Goal: Information Seeking & Learning: Learn about a topic

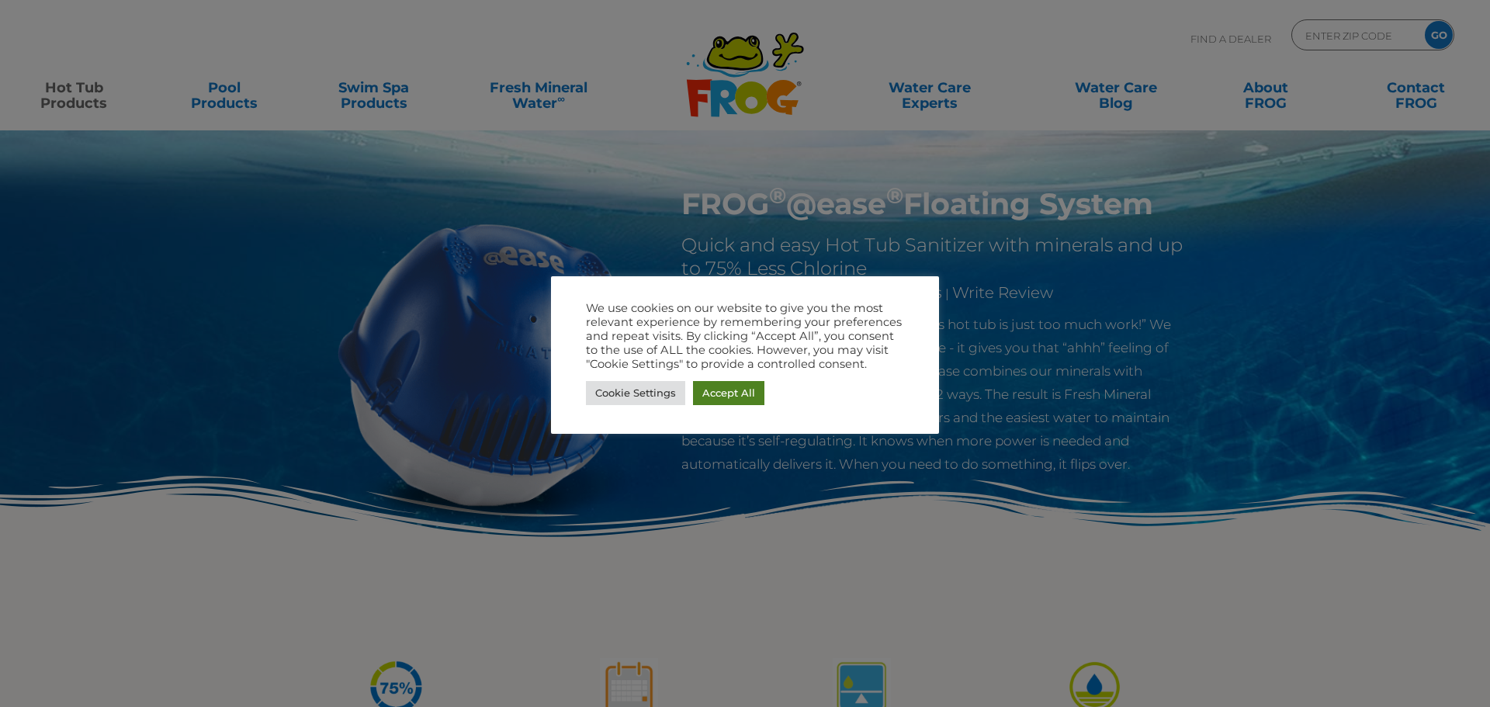
click at [725, 387] on link "Accept All" at bounding box center [728, 393] width 71 height 24
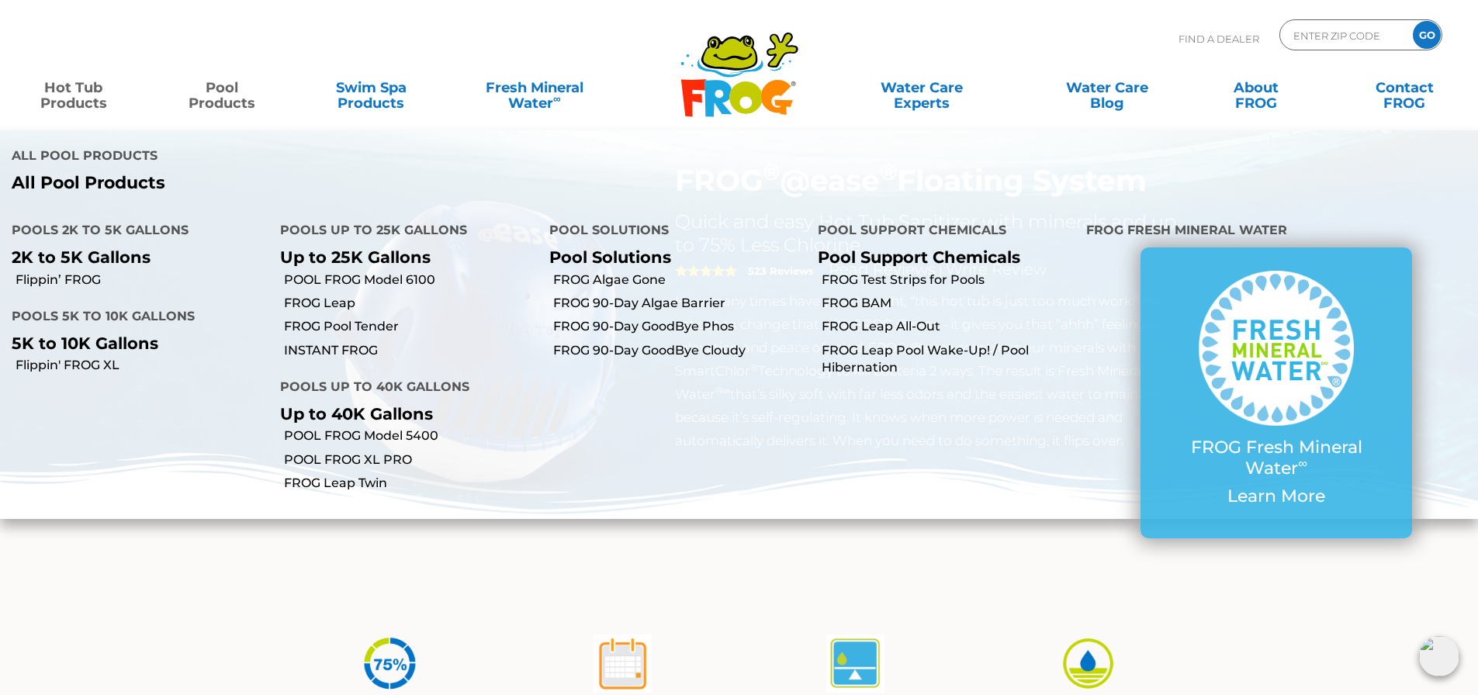
scroll to position [78, 0]
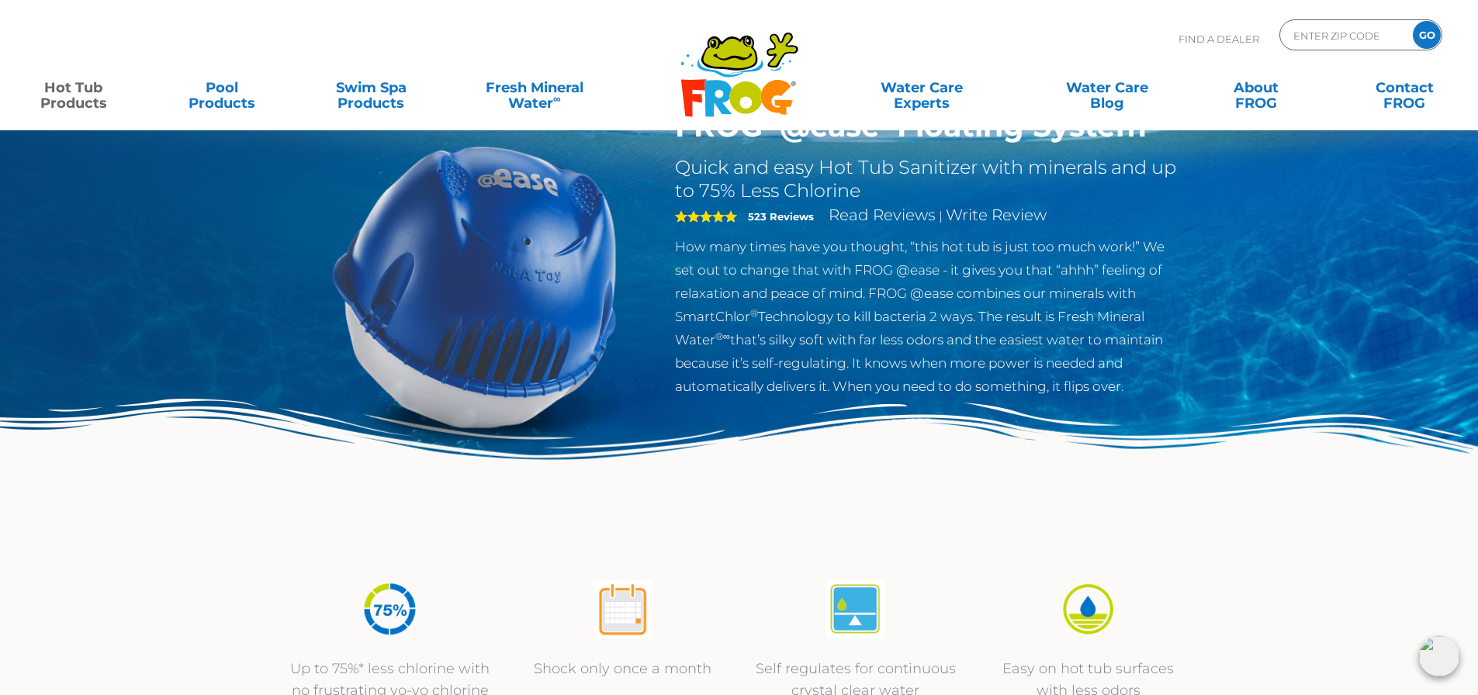
click at [203, 532] on img at bounding box center [739, 479] width 1478 height 161
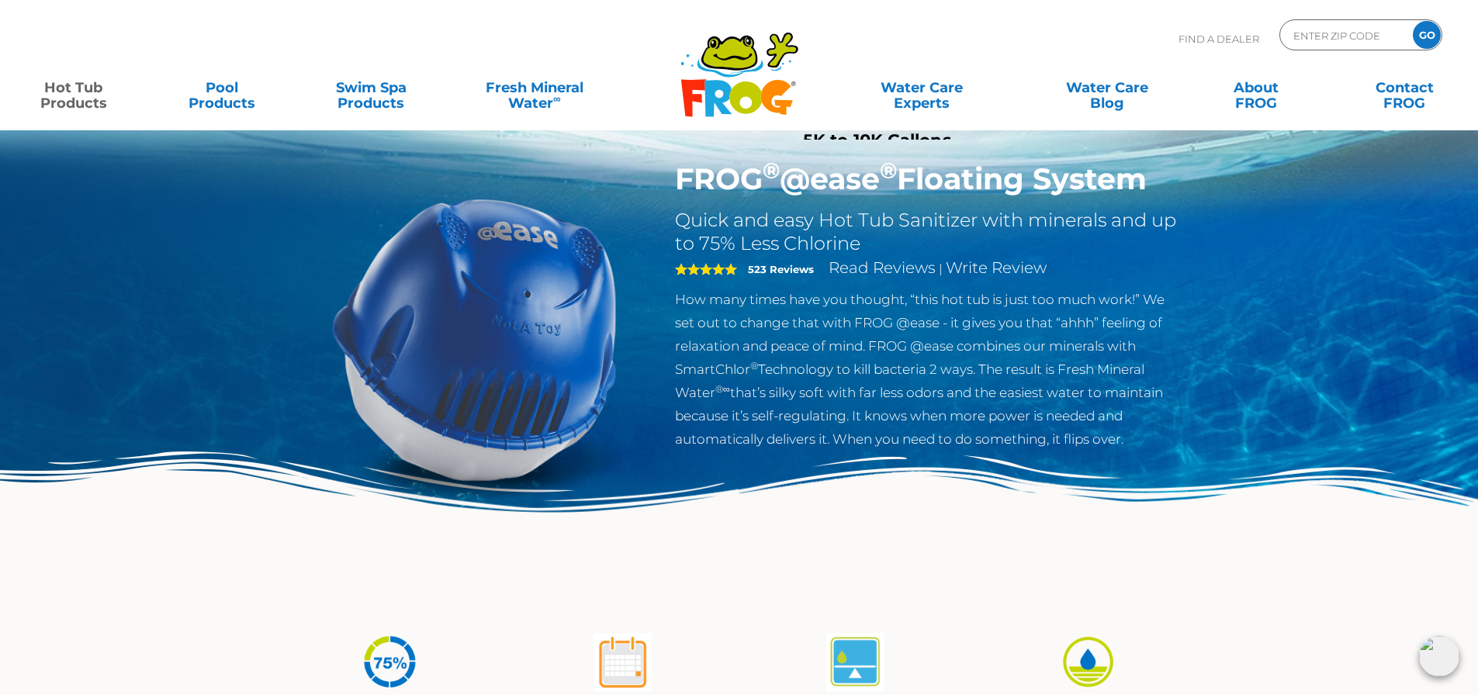
scroll to position [0, 0]
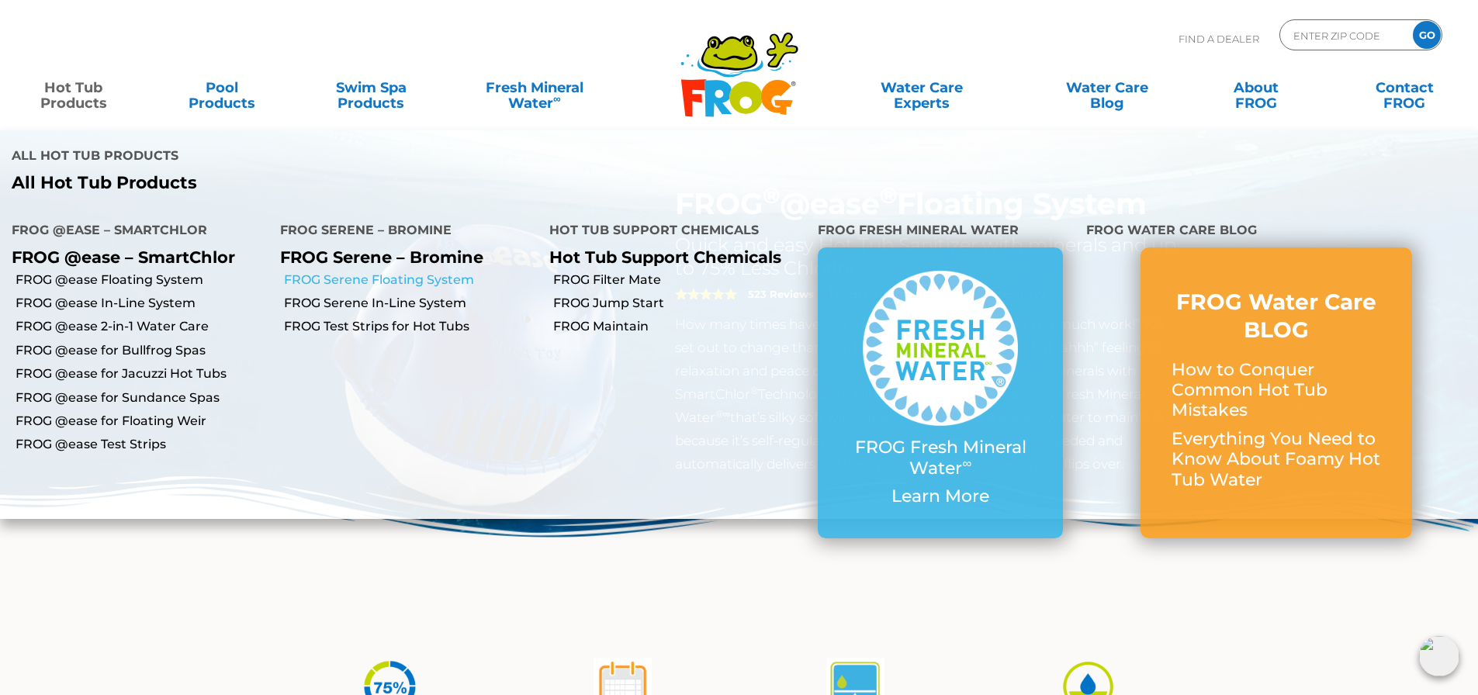
click at [461, 272] on link "FROG Serene Floating System" at bounding box center [410, 280] width 253 height 17
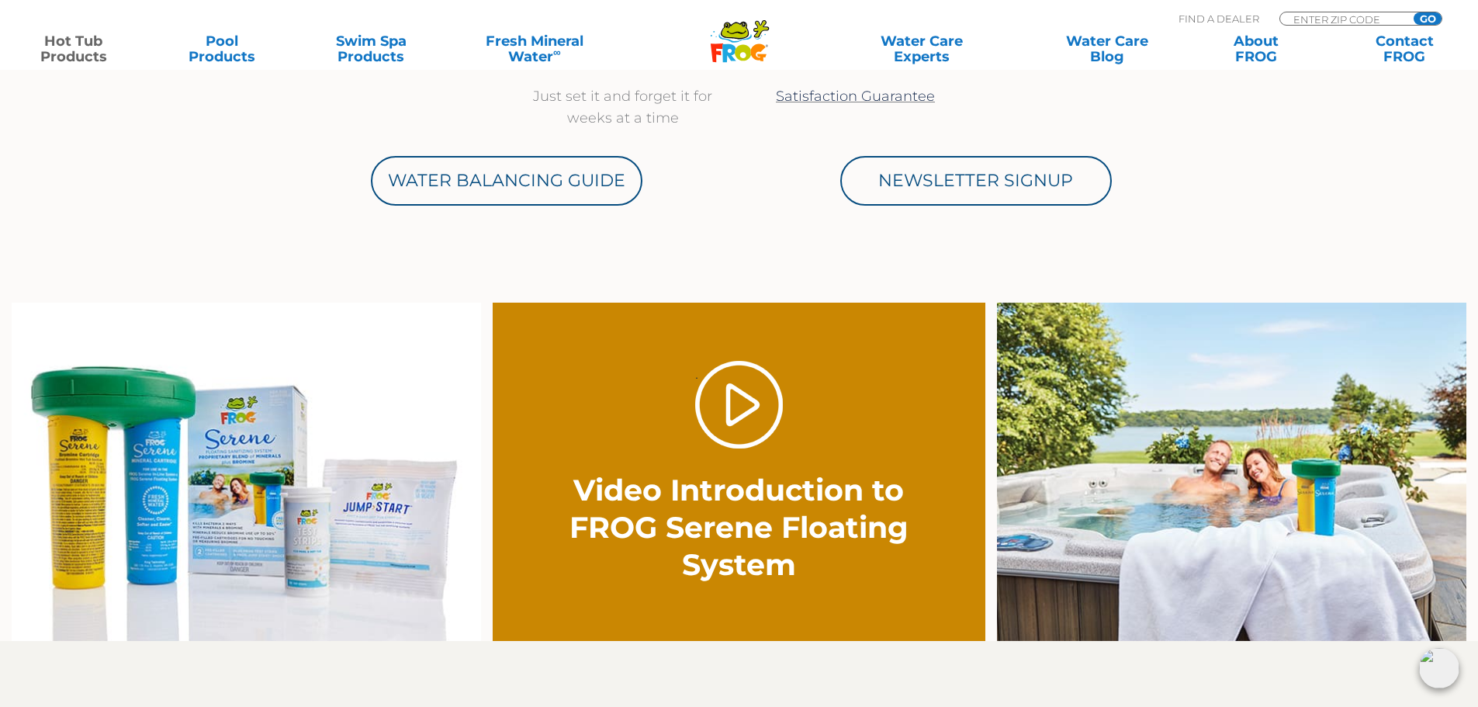
scroll to position [1009, 0]
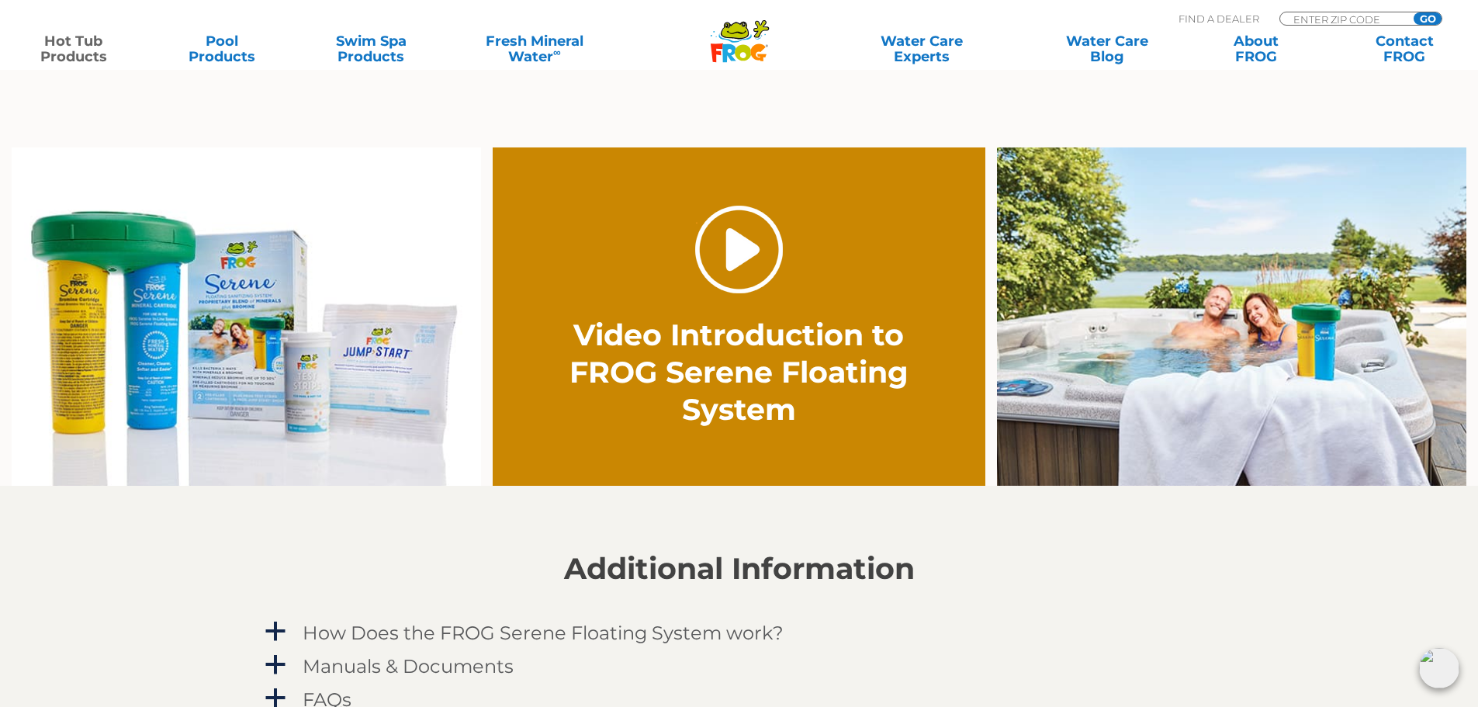
click at [721, 254] on link "." at bounding box center [739, 250] width 88 height 88
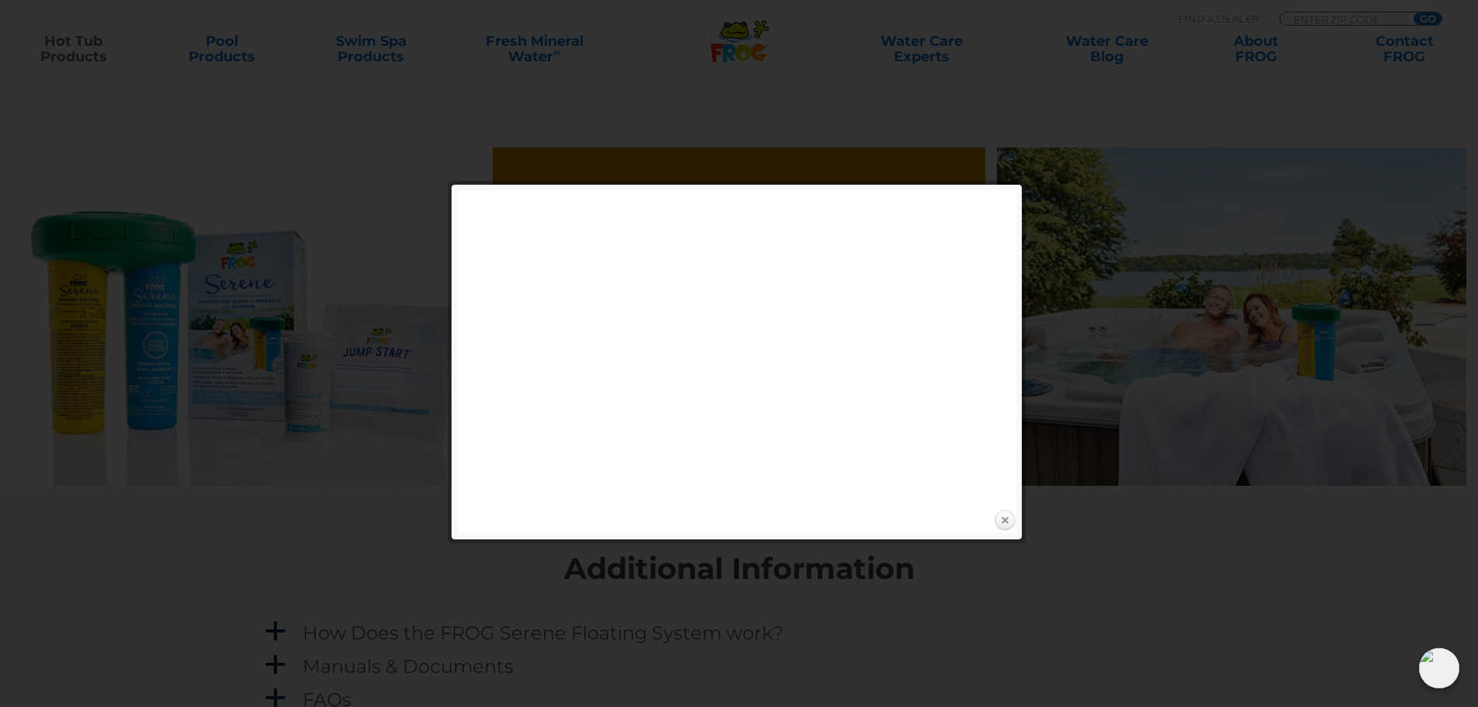
drag, startPoint x: 1002, startPoint y: 520, endPoint x: 996, endPoint y: 529, distance: 10.8
click at [1003, 521] on link "Close" at bounding box center [1004, 520] width 23 height 23
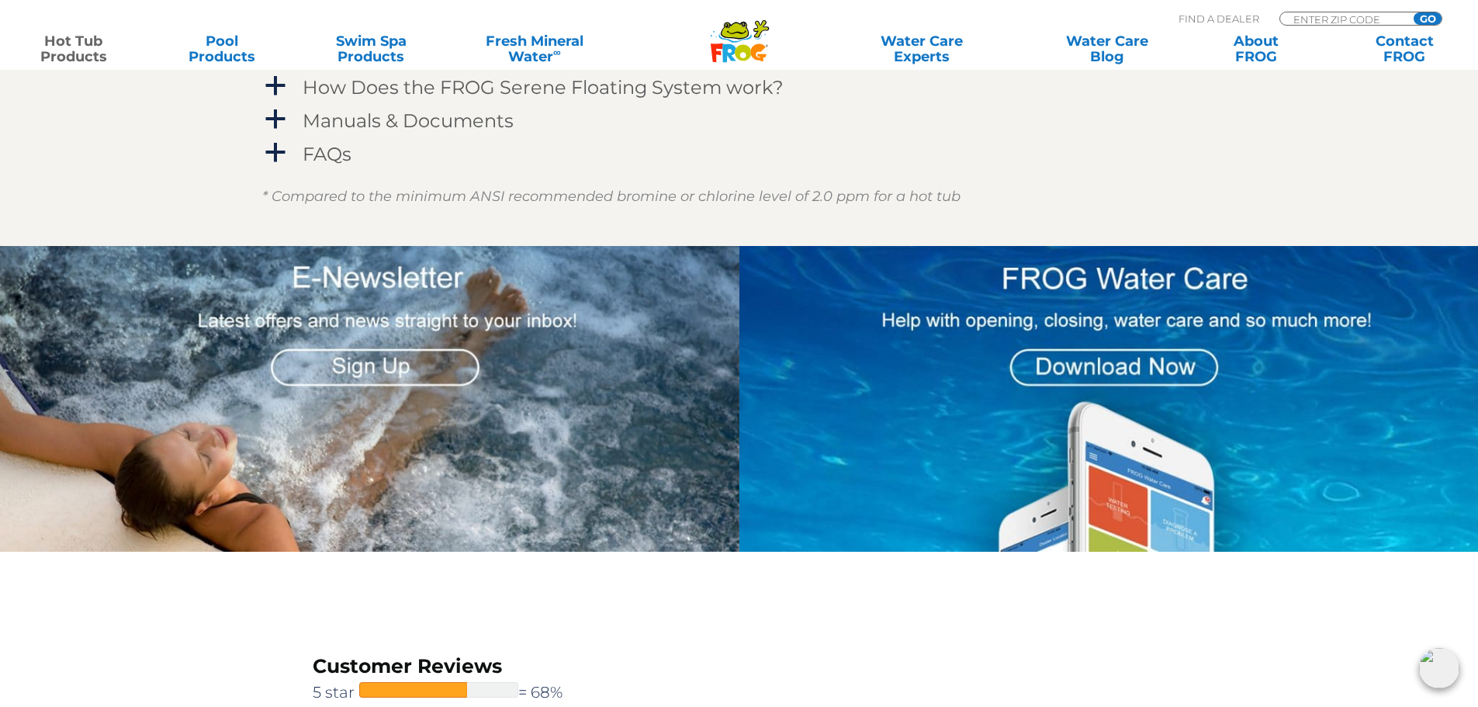
scroll to position [1397, 0]
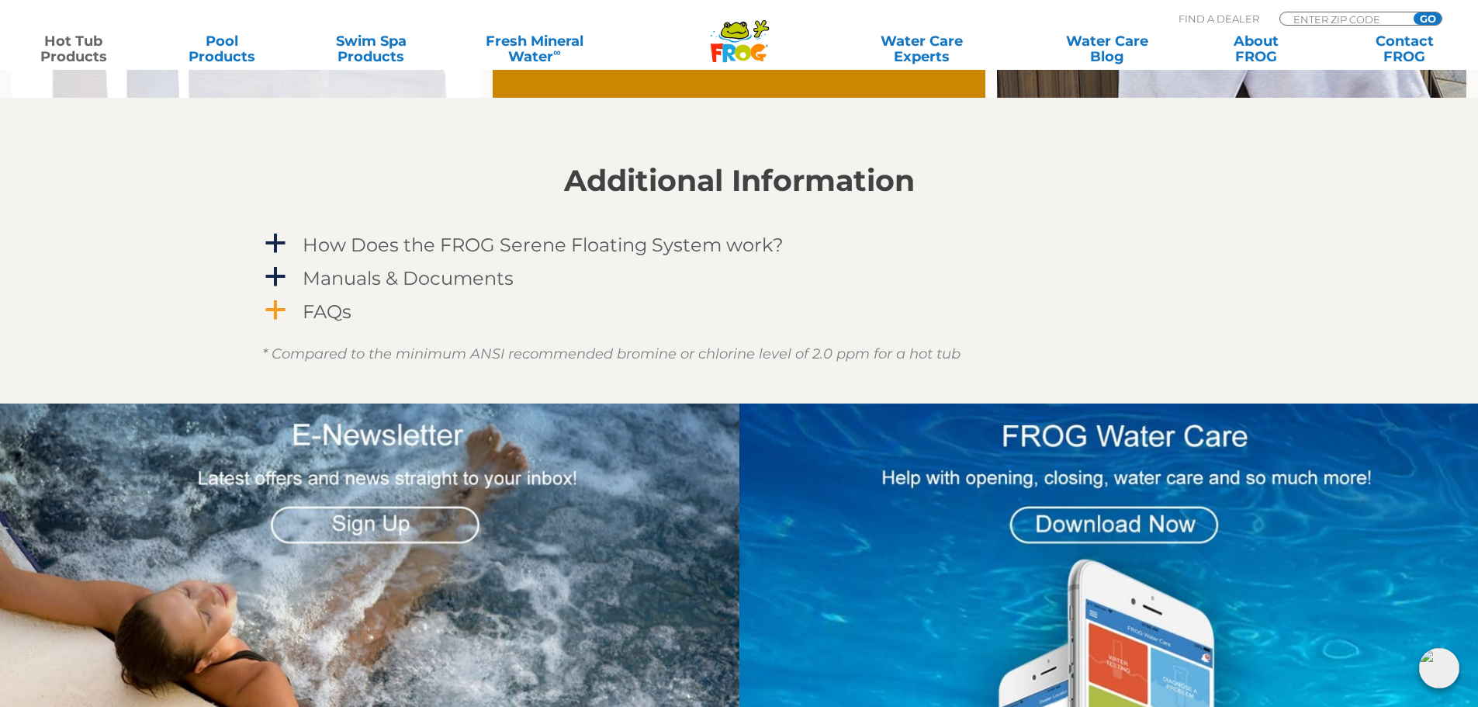
click at [276, 310] on span "a" at bounding box center [275, 310] width 23 height 23
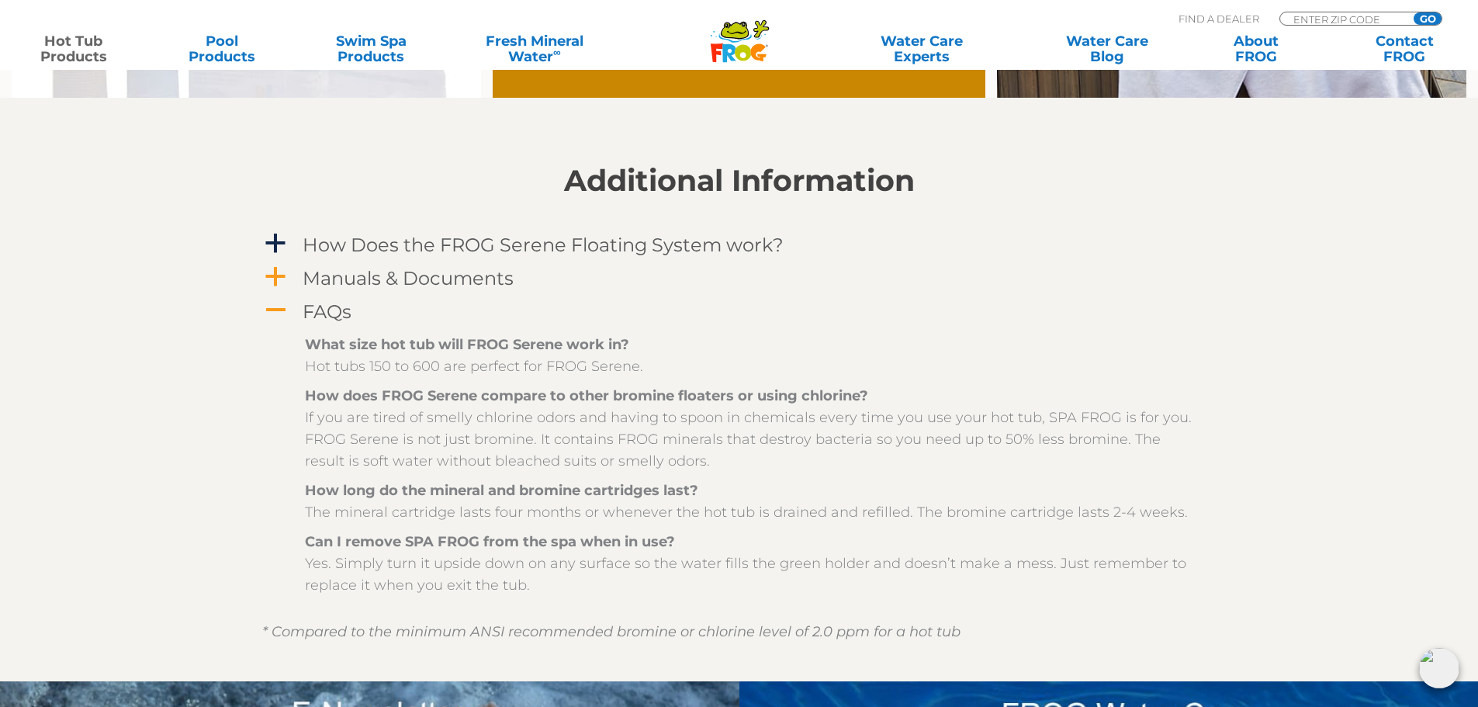
click at [279, 272] on span "a" at bounding box center [275, 276] width 23 height 23
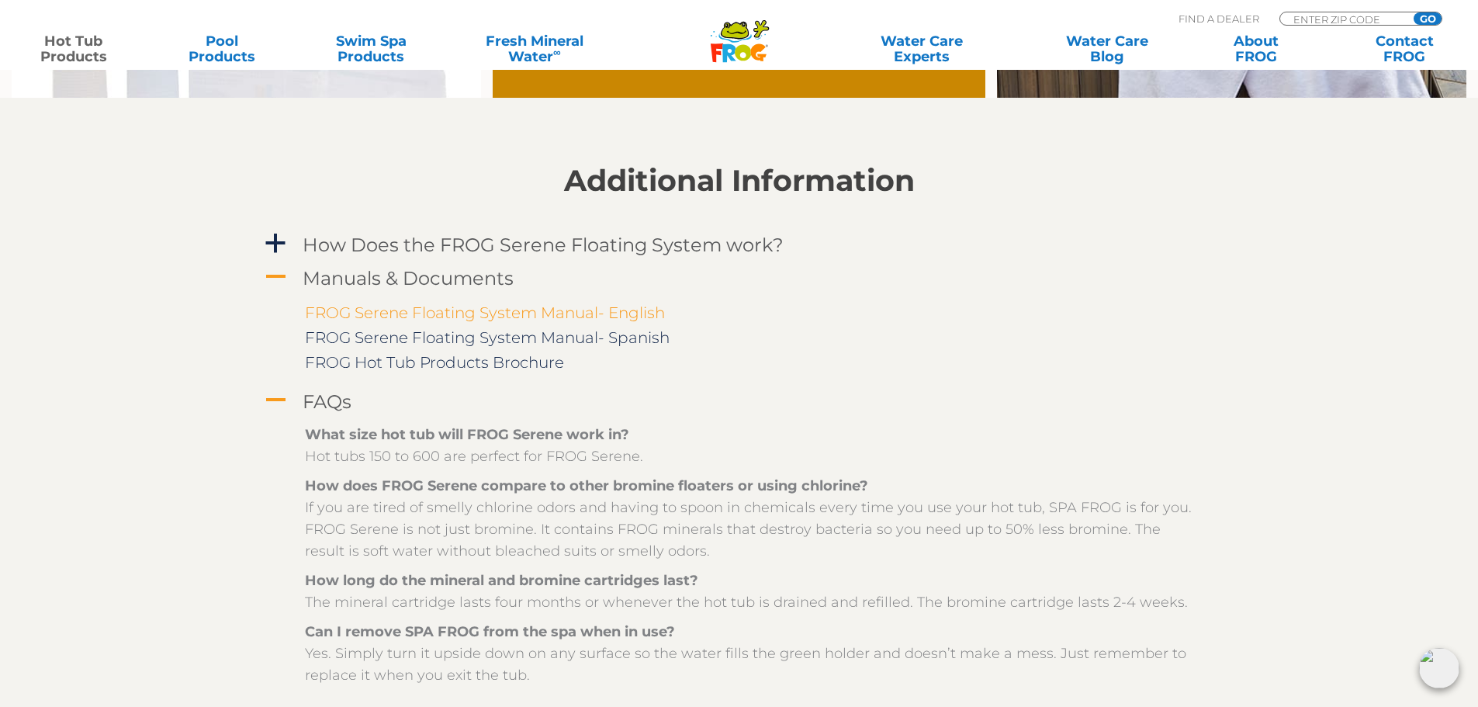
click at [553, 316] on link "FROG Serene Floating System Manual- English" at bounding box center [485, 312] width 360 height 19
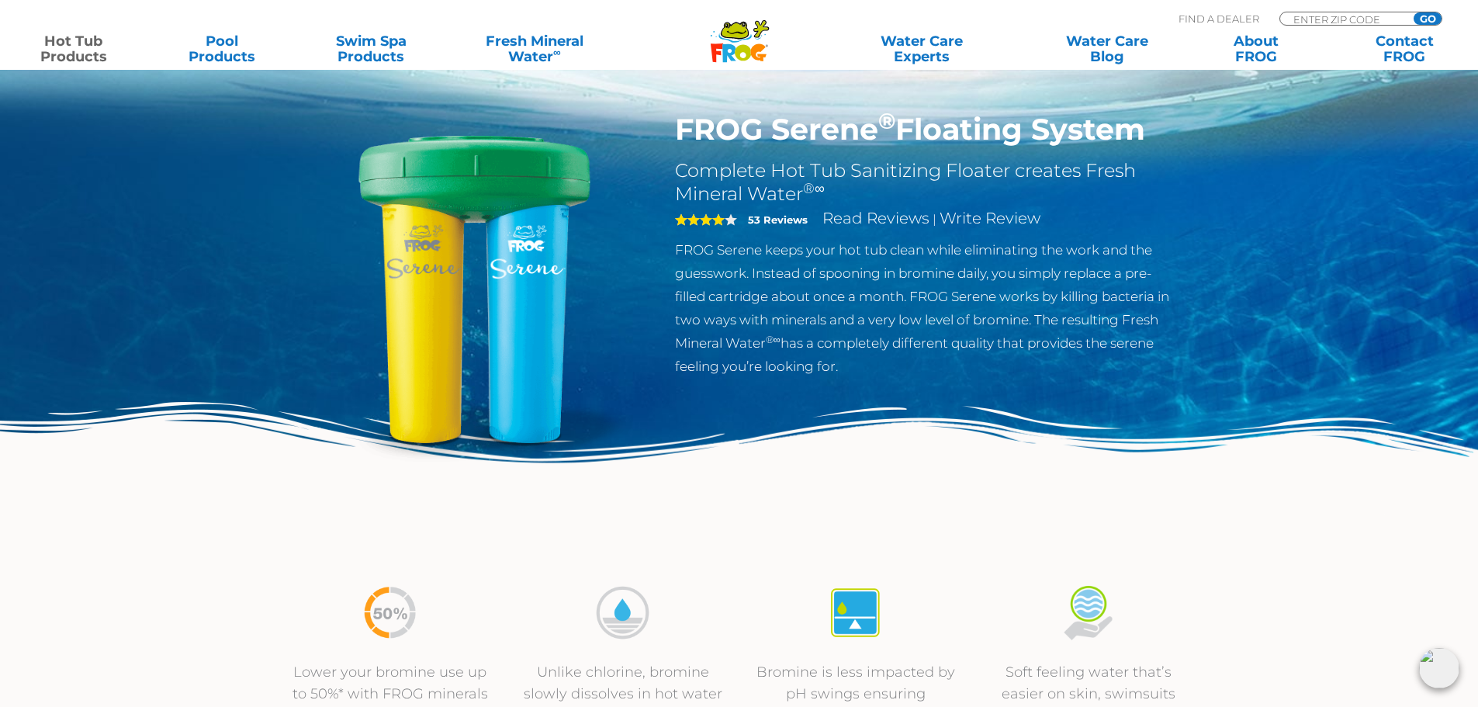
scroll to position [0, 0]
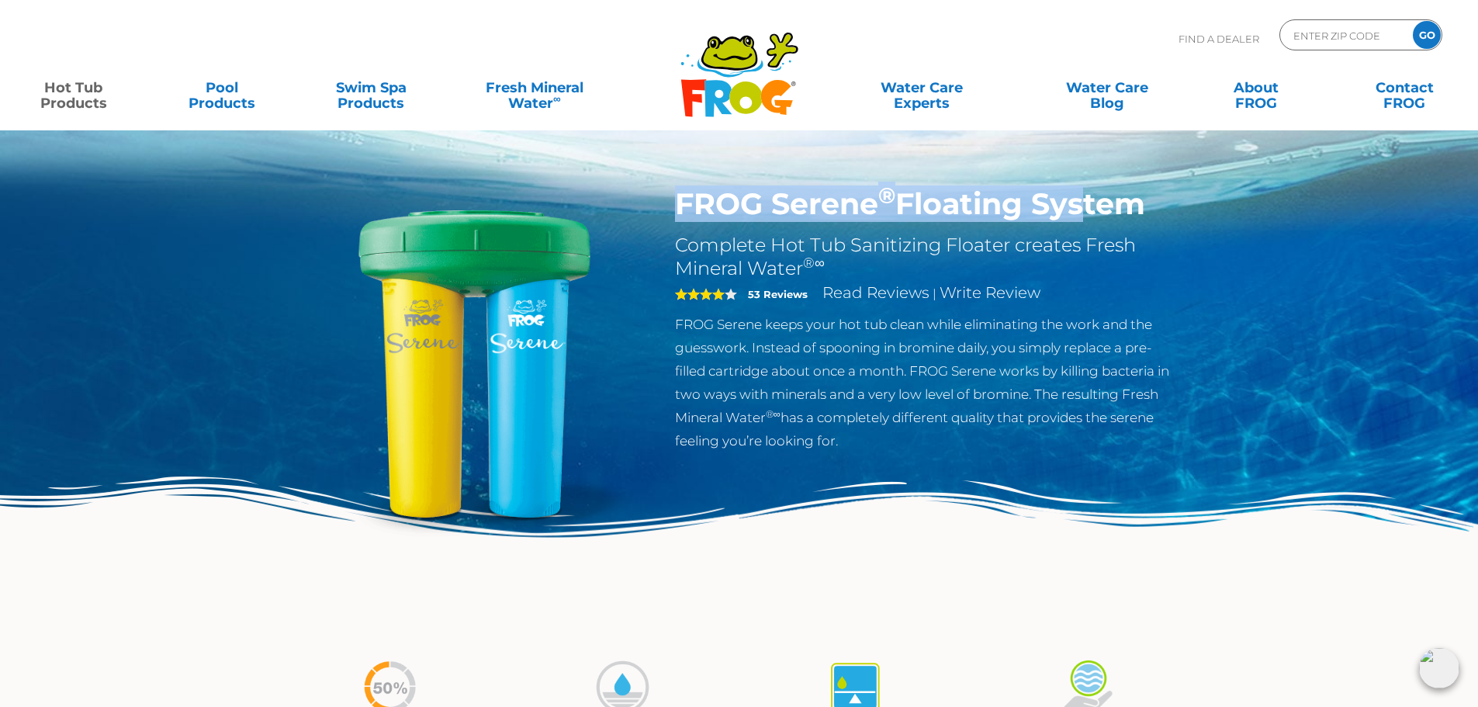
drag, startPoint x: 678, startPoint y: 205, endPoint x: 1158, endPoint y: 215, distance: 480.4
click at [1158, 215] on h1 "FROG Serene ® Floating System" at bounding box center [928, 204] width 507 height 36
click at [1194, 604] on img at bounding box center [739, 556] width 1478 height 161
click at [1226, 595] on img at bounding box center [739, 556] width 1478 height 161
click at [833, 387] on p "FROG Serene keeps your hot tub clean while eliminating the work and the guesswo…" at bounding box center [928, 383] width 507 height 140
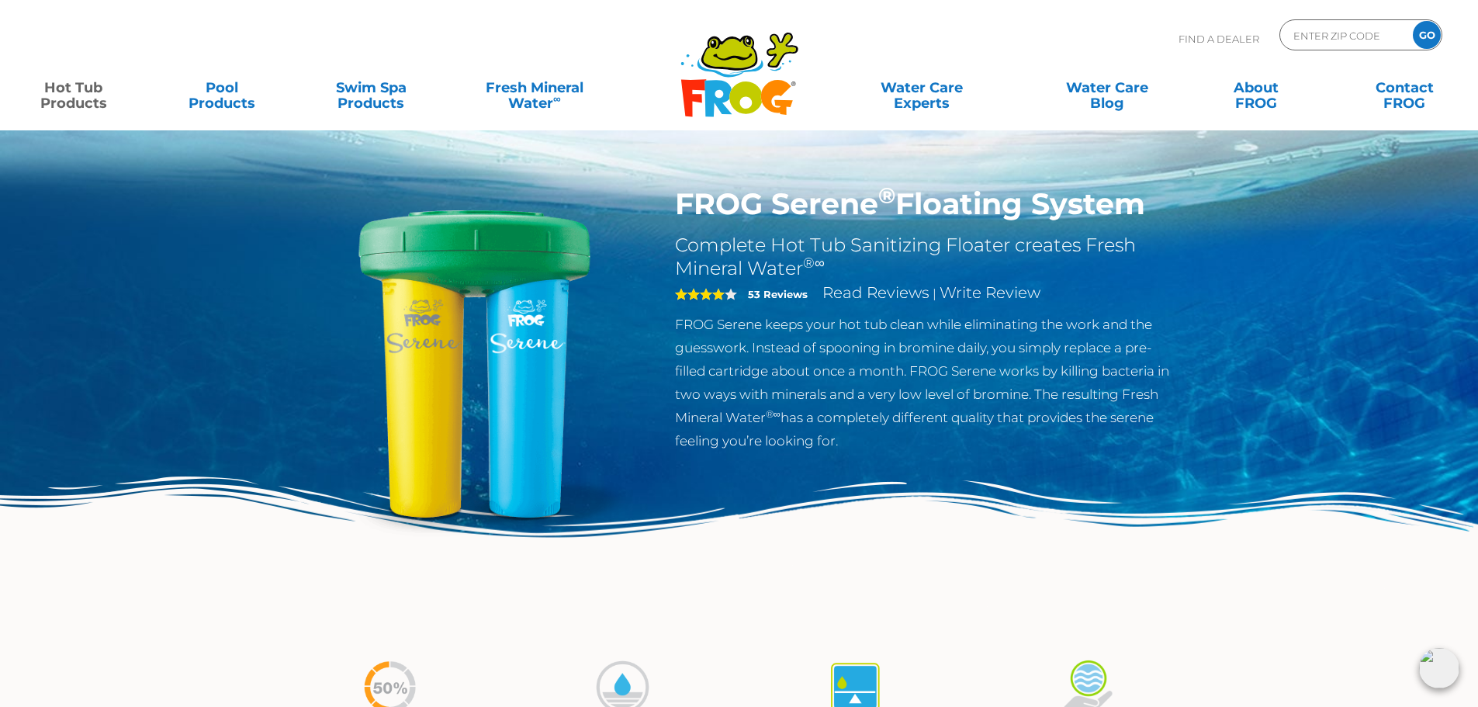
drag, startPoint x: 681, startPoint y: 194, endPoint x: 1154, endPoint y: 195, distance: 473.3
click at [1154, 195] on h1 "FROG Serene ® Floating System" at bounding box center [928, 204] width 507 height 36
copy h1 "FROG Serene ® Floating System"
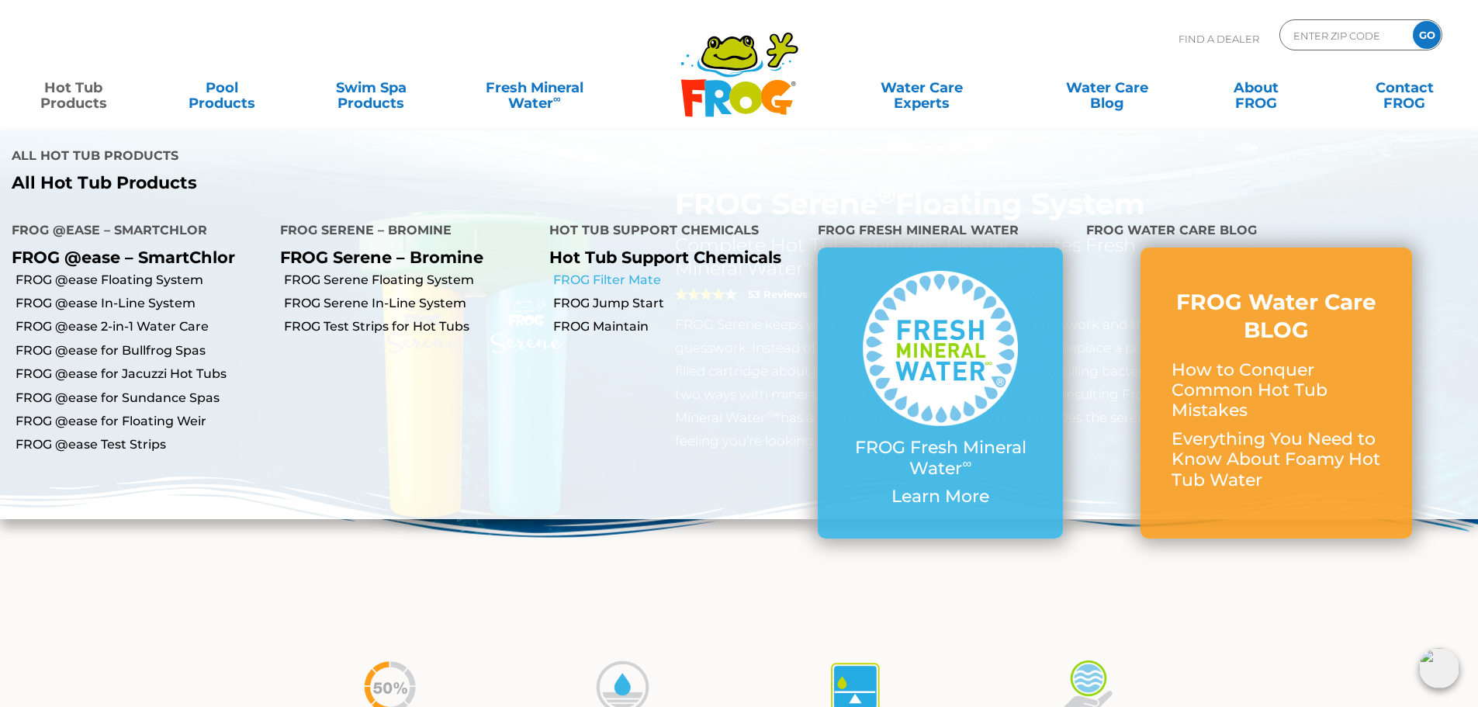
click at [622, 272] on link "FROG Filter Mate" at bounding box center [679, 280] width 253 height 17
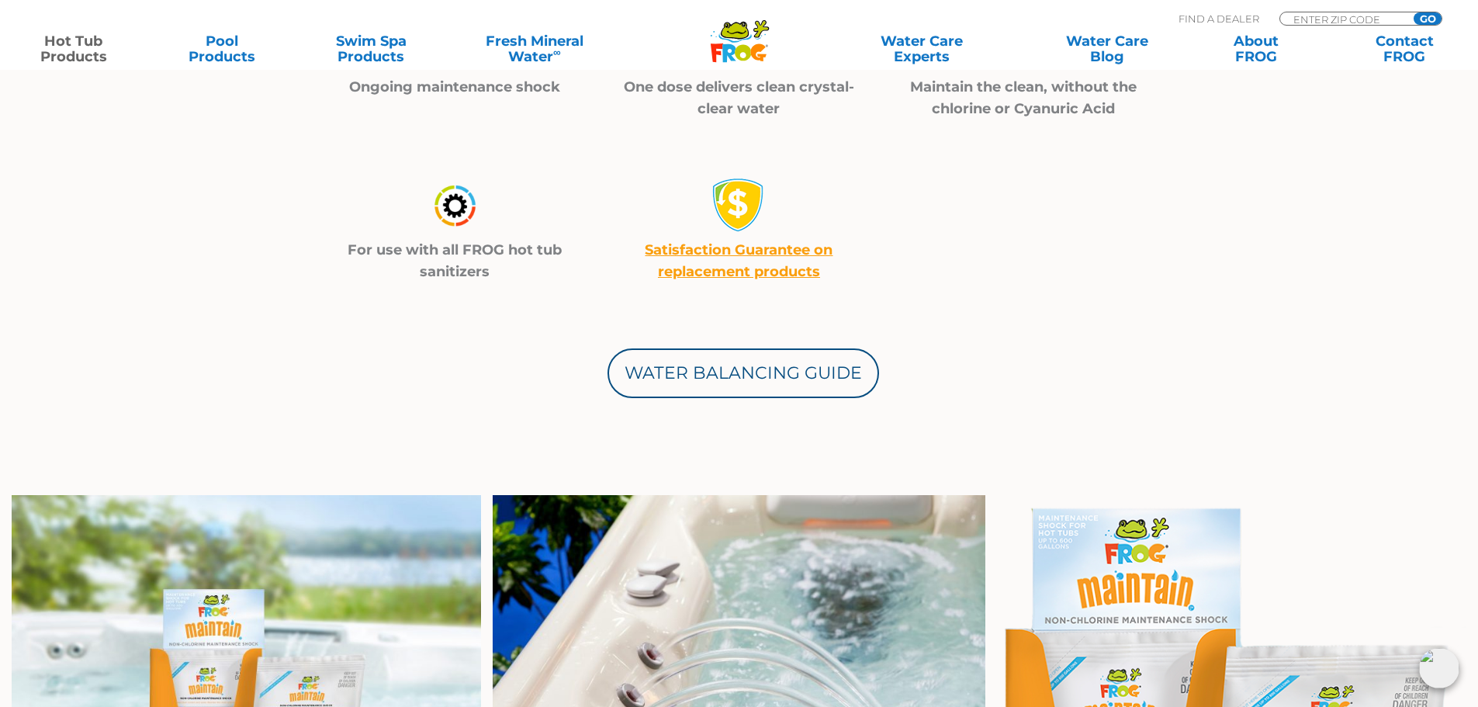
scroll to position [776, 0]
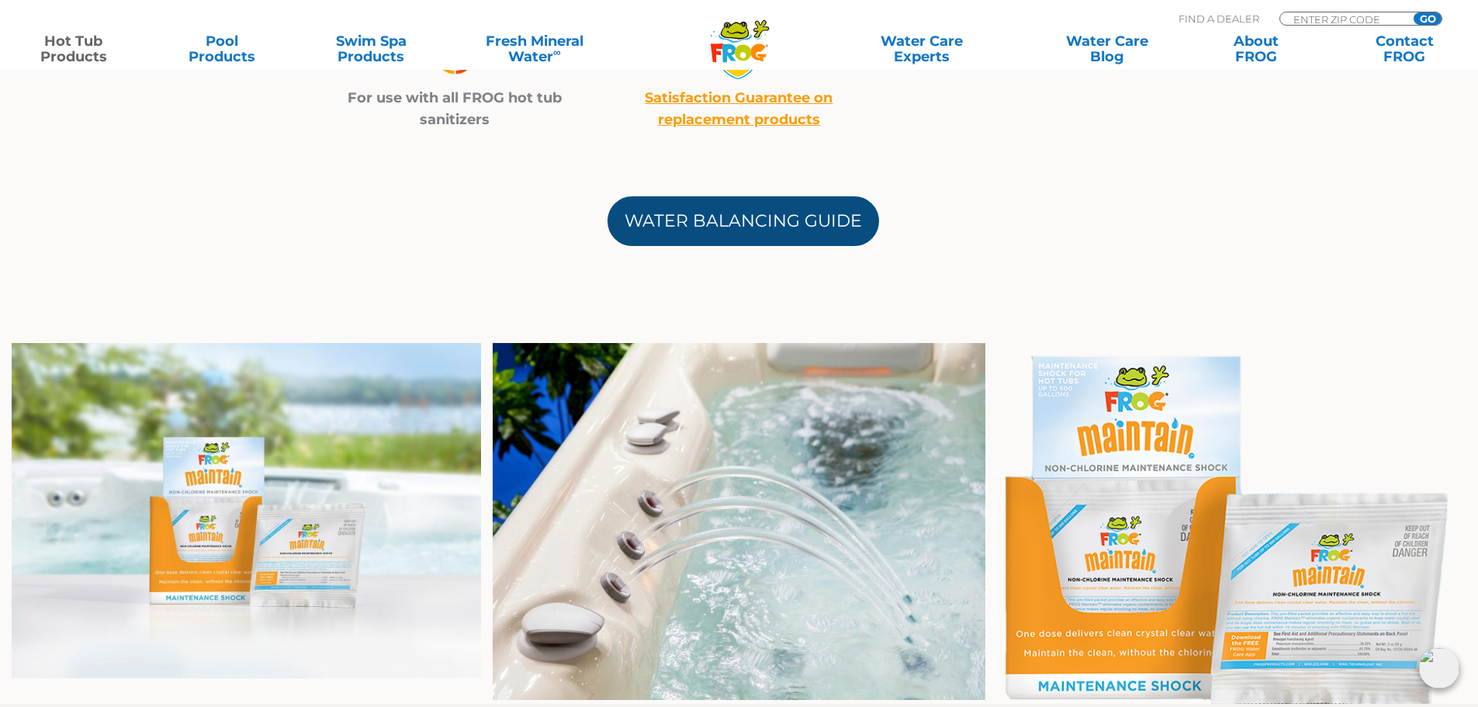
click at [790, 231] on link "Water Balancing Guide" at bounding box center [744, 221] width 272 height 50
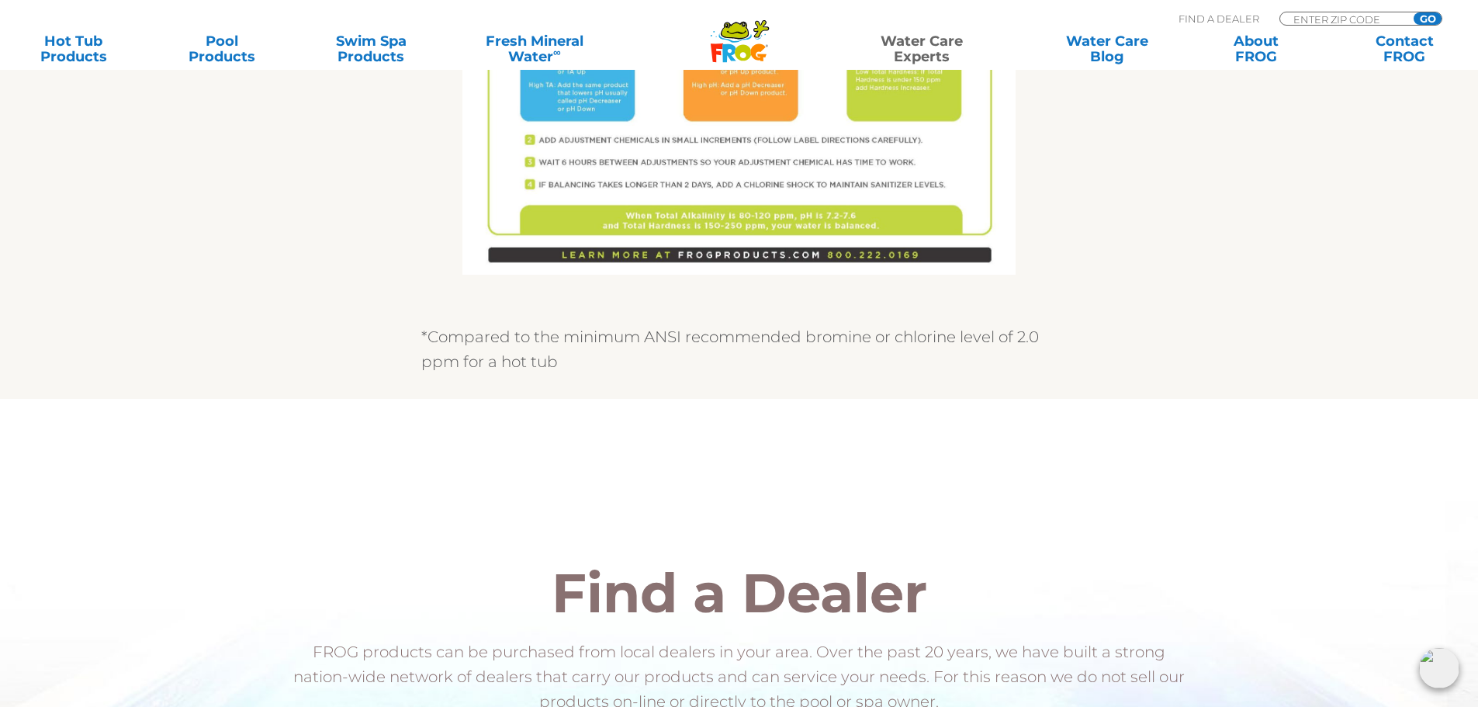
scroll to position [854, 0]
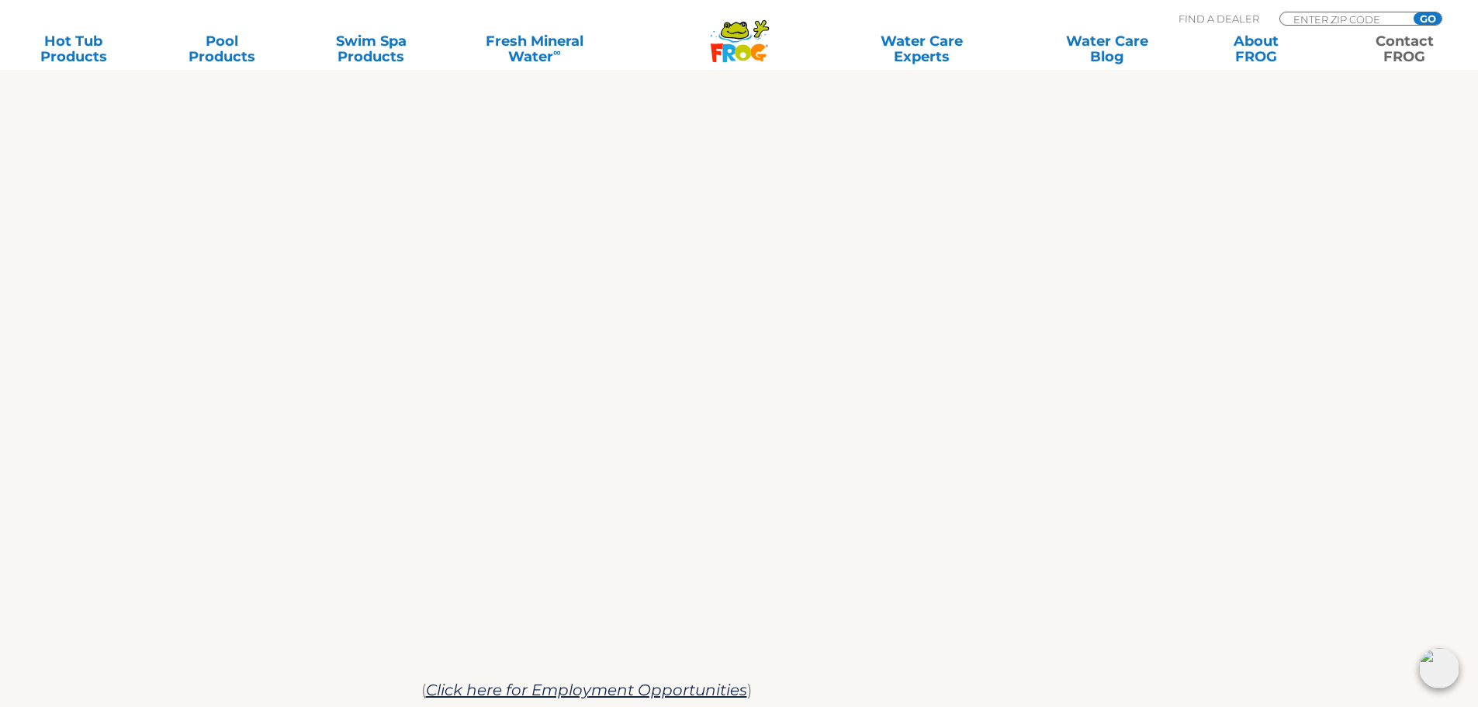
scroll to position [715, 0]
drag, startPoint x: 1056, startPoint y: 573, endPoint x: 421, endPoint y: 376, distance: 665.4
click at [397, 365] on div "We are always ready to help! We appreciate your comments and are happy to help …" at bounding box center [739, 197] width 954 height 1072
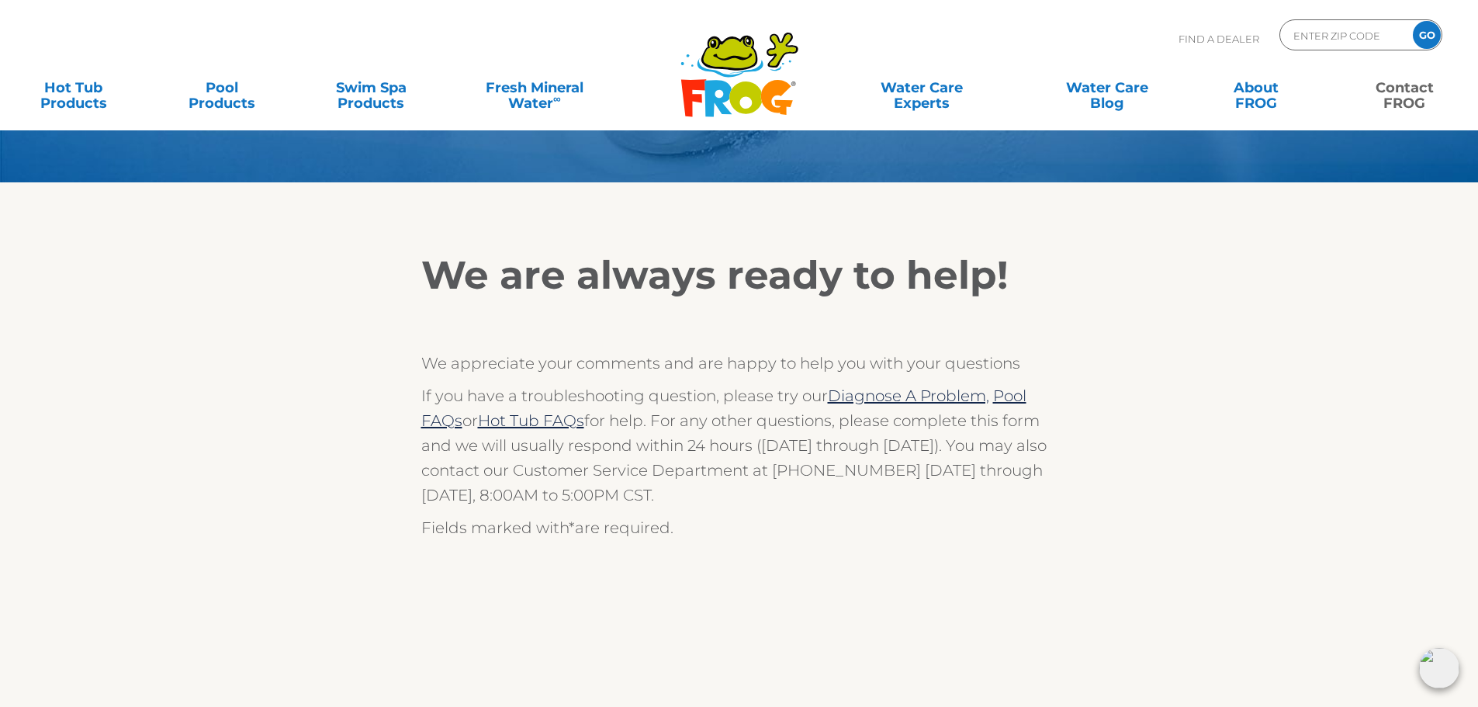
scroll to position [0, 0]
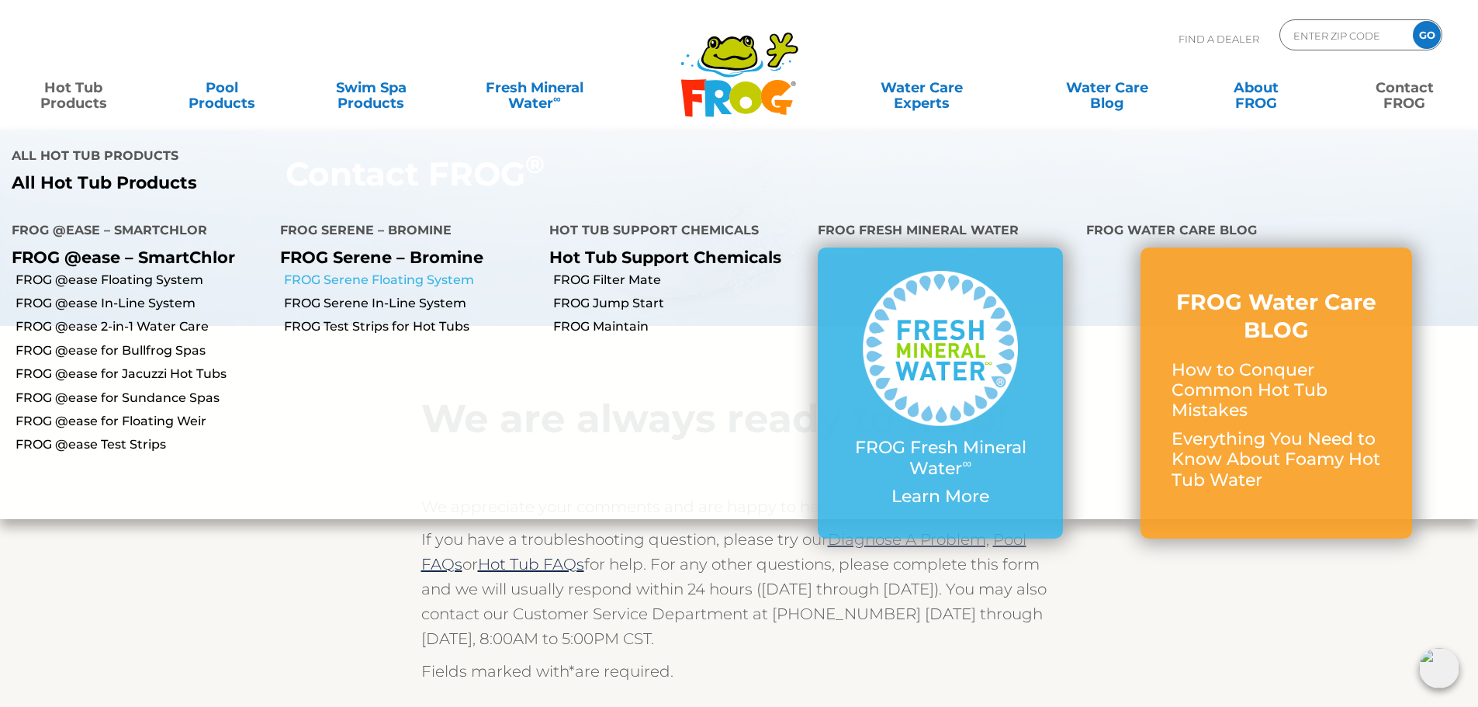
click at [318, 272] on link "FROG Serene Floating System" at bounding box center [410, 280] width 253 height 17
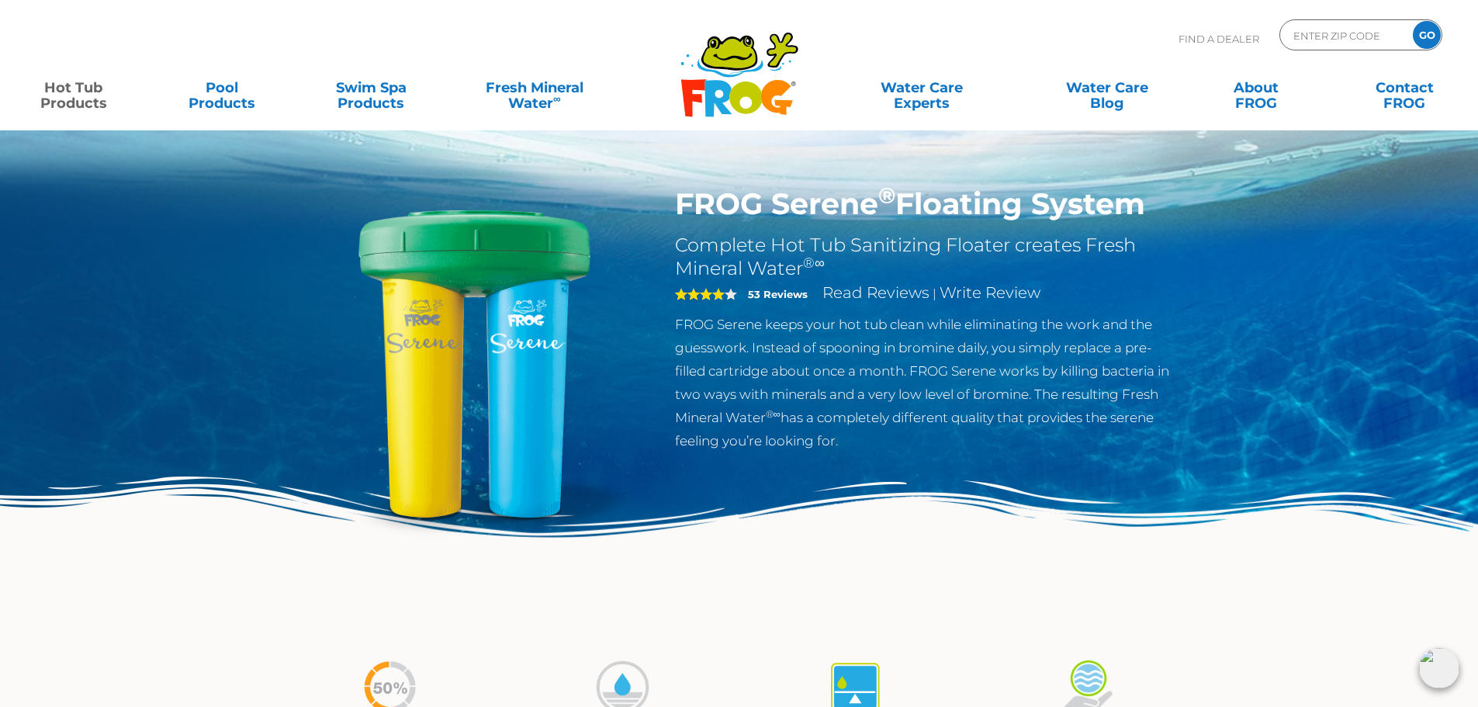
click at [922, 331] on p "FROG Serene keeps your hot tub clean while eliminating the work and the guesswo…" at bounding box center [928, 383] width 507 height 140
drag, startPoint x: 677, startPoint y: 203, endPoint x: 1141, endPoint y: 207, distance: 464.0
click at [1141, 207] on h1 "FROG Serene ® Floating System" at bounding box center [928, 204] width 507 height 36
copy h1 "FROG Serene ® Floating System"
